Goal: Task Accomplishment & Management: Use online tool/utility

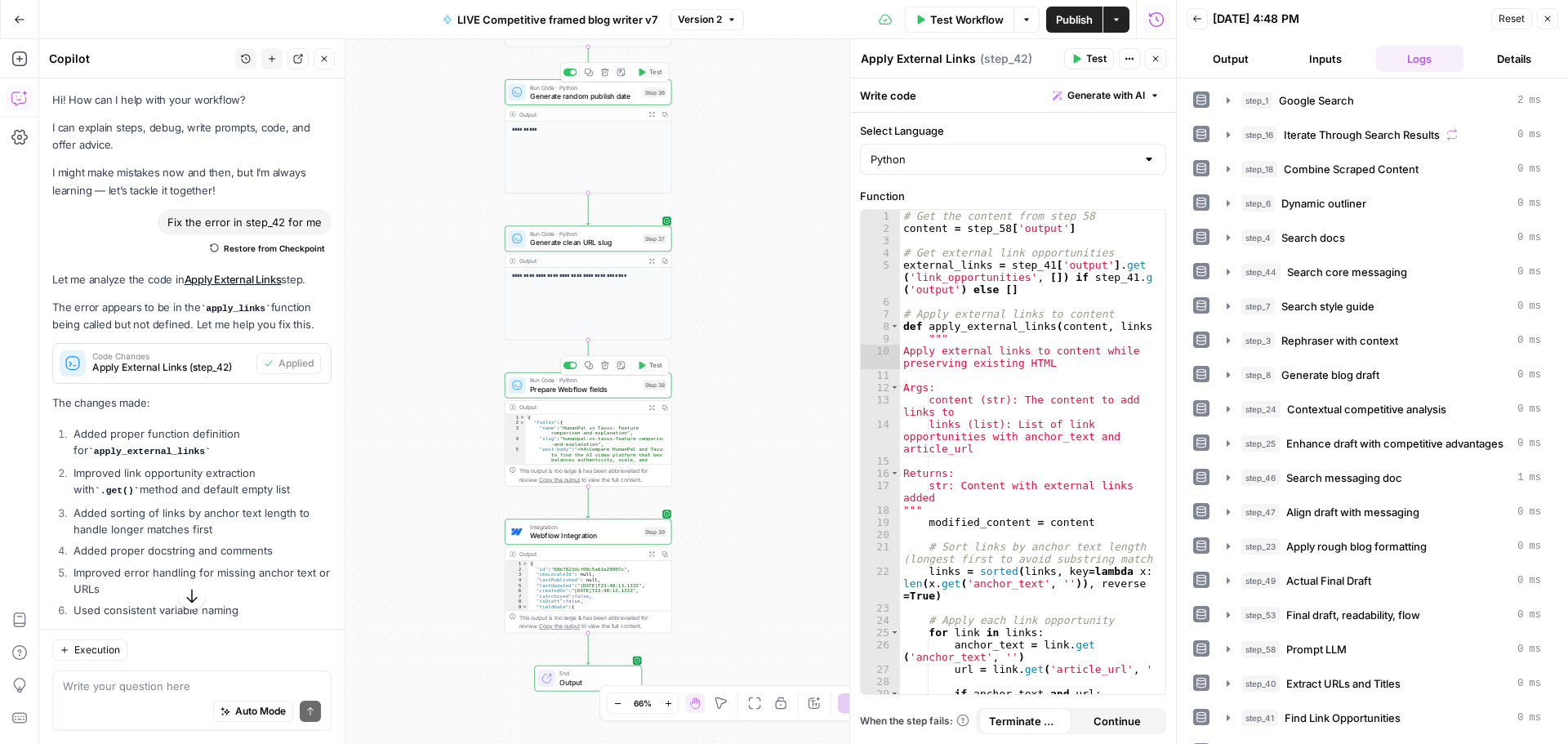
scroll to position [84, 0]
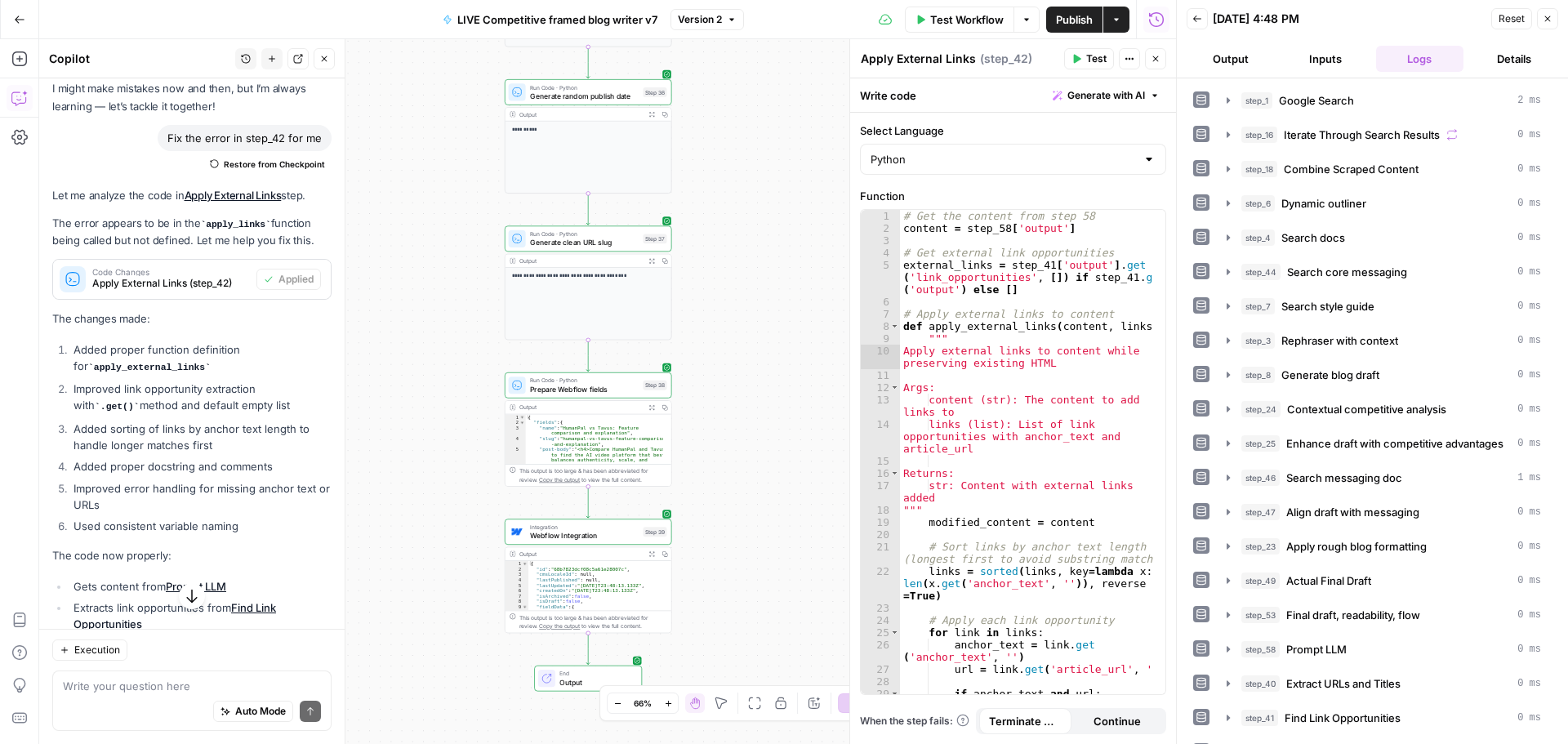
click at [1118, 25] on button "Actions" at bounding box center [1117, 19] width 27 height 27
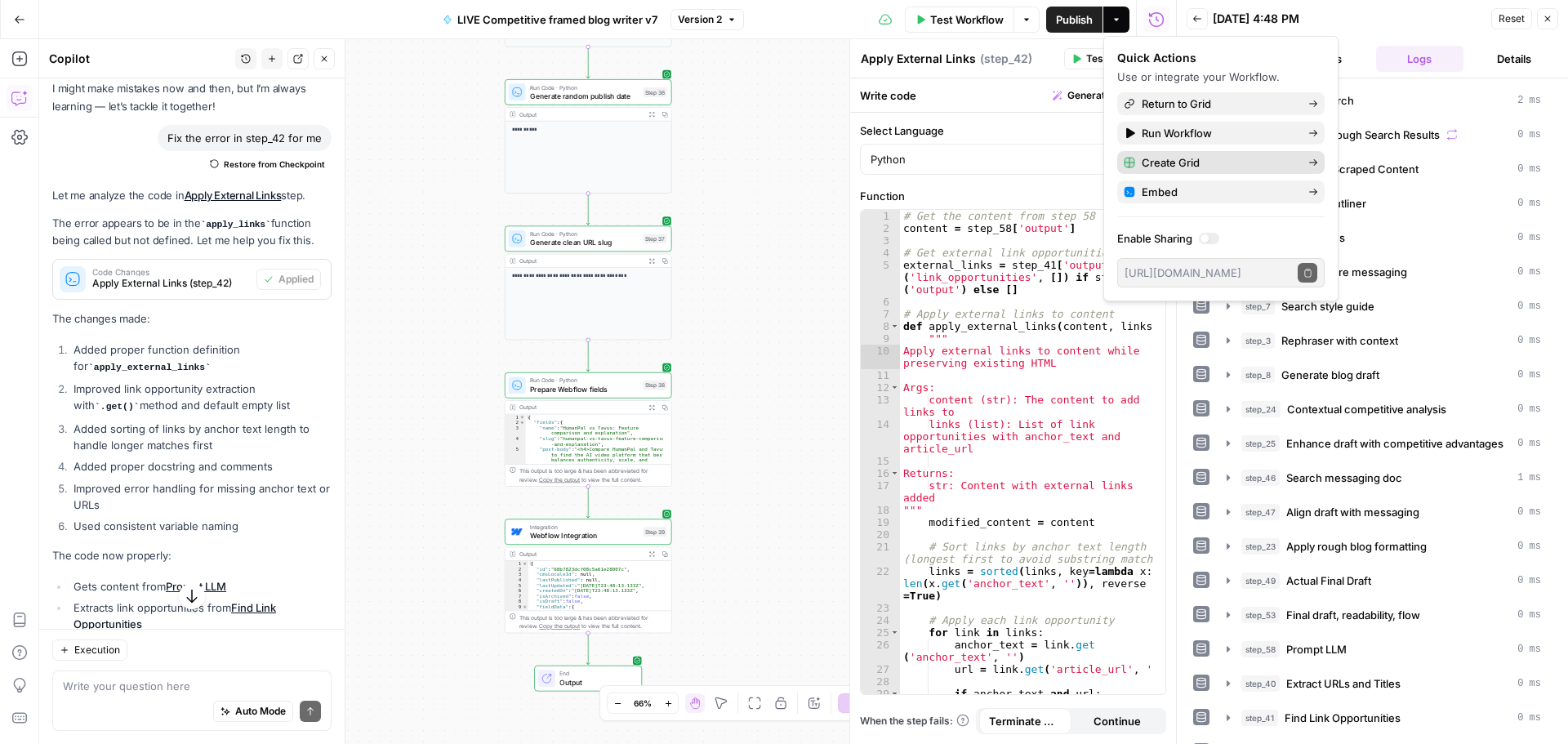
click at [1180, 157] on span "Create Grid" at bounding box center [1219, 163] width 154 height 16
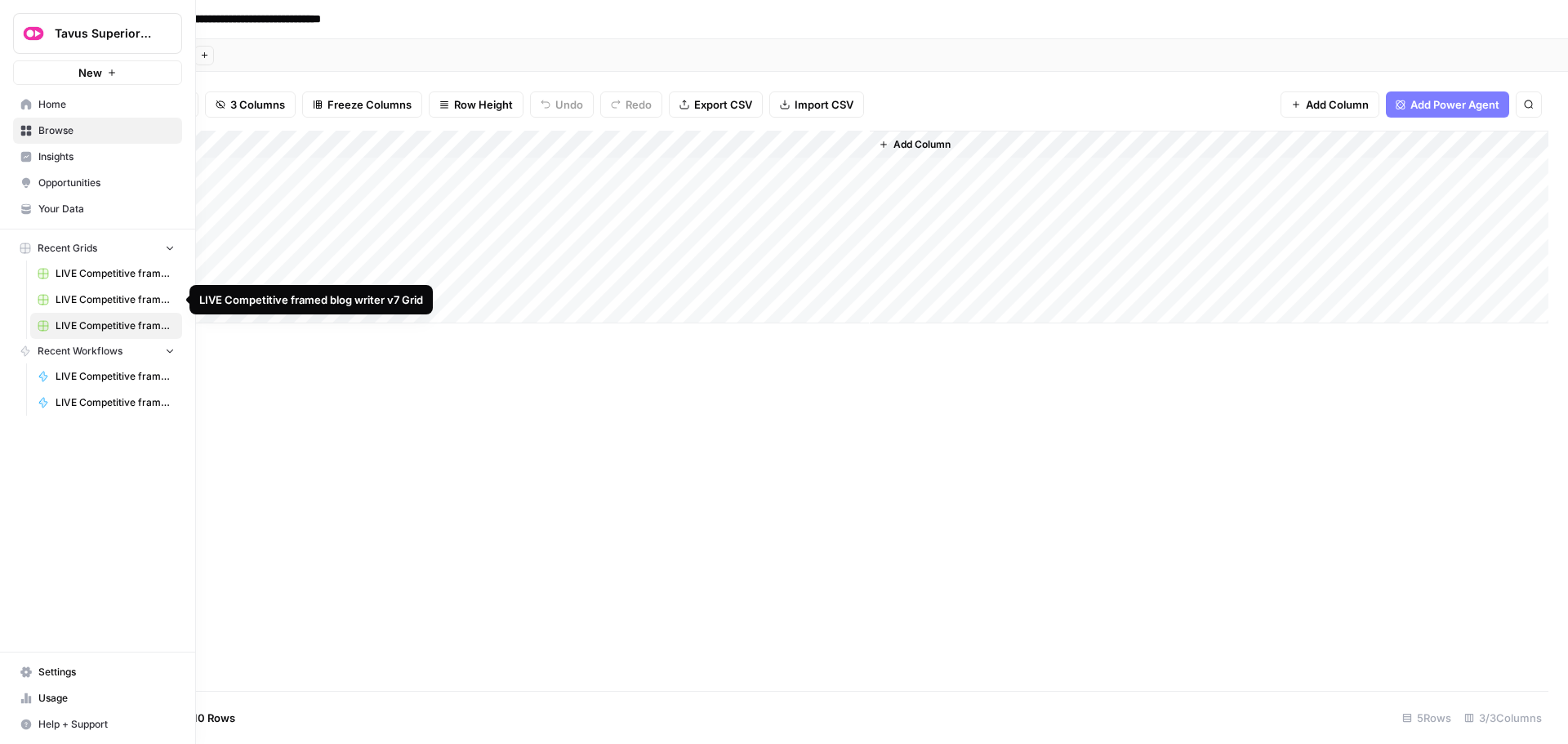
click at [112, 300] on span "LIVE Competitive framed blog writer v7 Grid" at bounding box center [115, 300] width 119 height 15
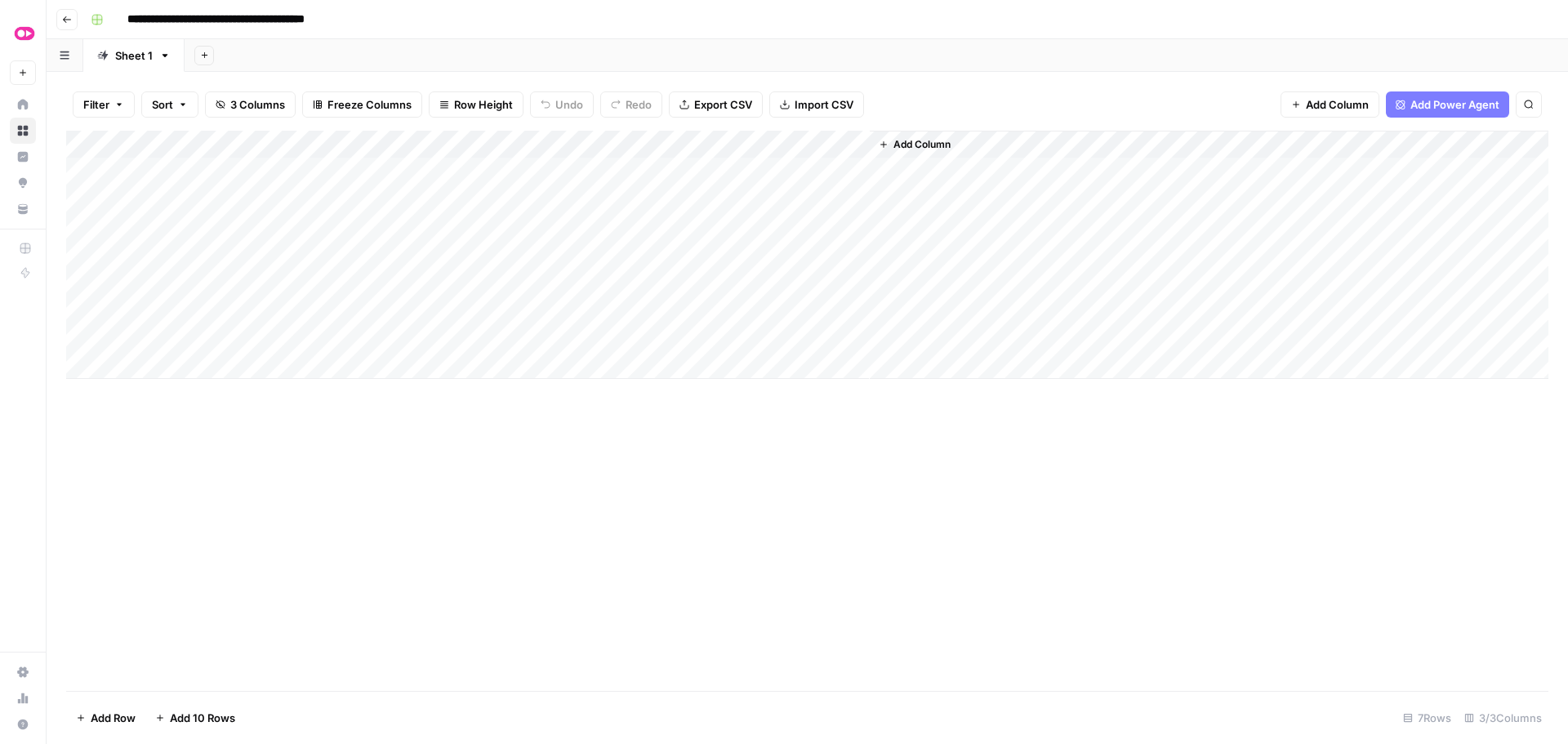
click at [853, 196] on div "Add Column" at bounding box center [807, 255] width 1482 height 249
click at [852, 226] on div "Add Column" at bounding box center [807, 255] width 1482 height 249
click at [852, 253] on div "Add Column" at bounding box center [807, 255] width 1482 height 249
click at [854, 282] on div "Add Column" at bounding box center [807, 255] width 1482 height 249
click at [853, 311] on div "Add Column" at bounding box center [807, 255] width 1482 height 249
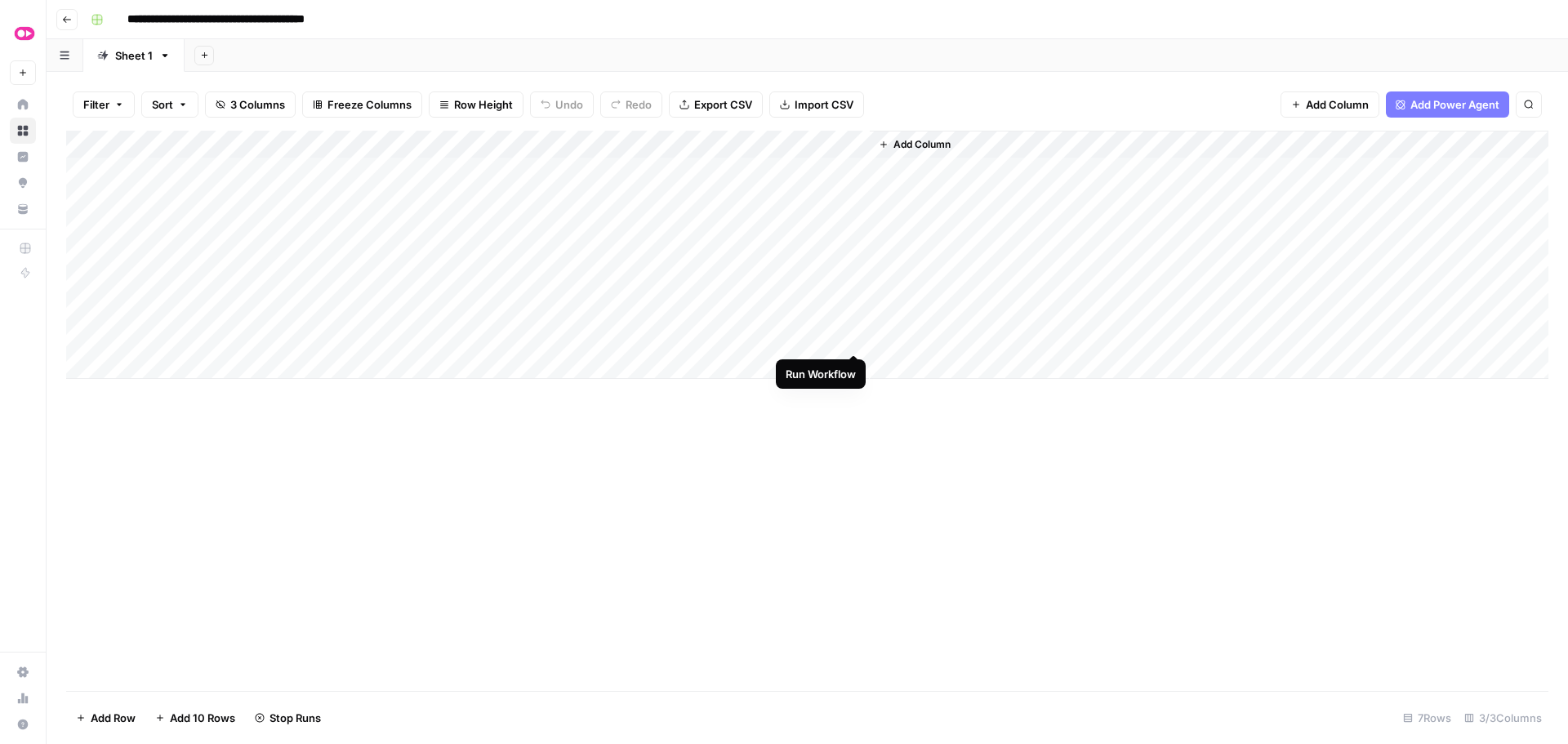
click at [856, 337] on div "Add Column" at bounding box center [807, 255] width 1482 height 249
